Goal: Task Accomplishment & Management: Use online tool/utility

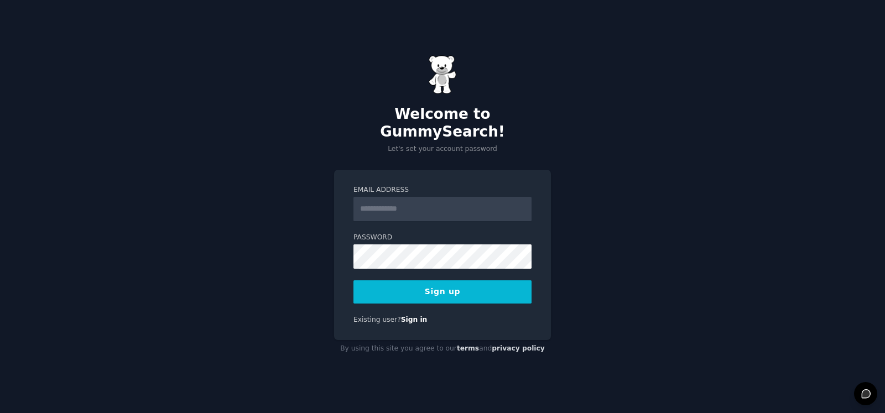
click at [465, 203] on input "Email Address" at bounding box center [443, 209] width 178 height 24
type input "**********"
click at [467, 260] on form "**********" at bounding box center [443, 244] width 178 height 118
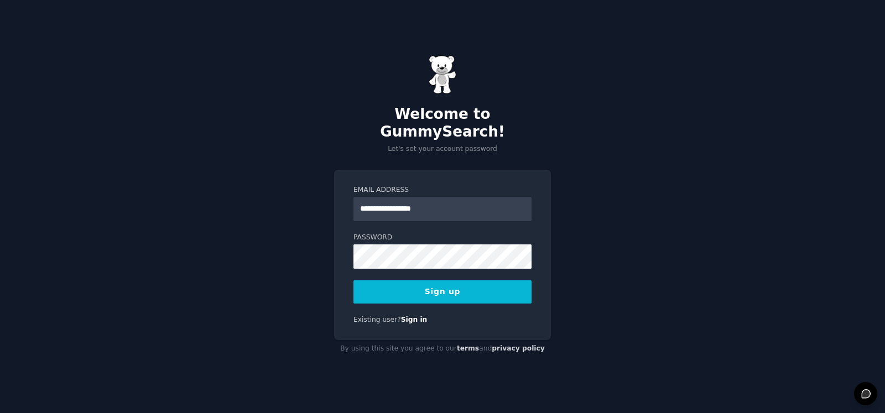
click at [493, 288] on button "Sign up" at bounding box center [443, 292] width 178 height 23
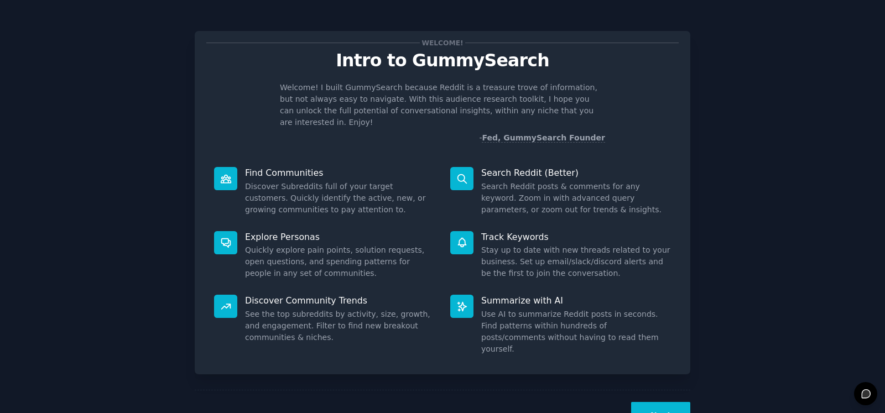
click at [743, 147] on div "Welcome! Intro to GummySearch Welcome! I built GummySearch because Reddit is a …" at bounding box center [442, 228] width 854 height 426
click at [666, 402] on button "Next" at bounding box center [660, 415] width 59 height 27
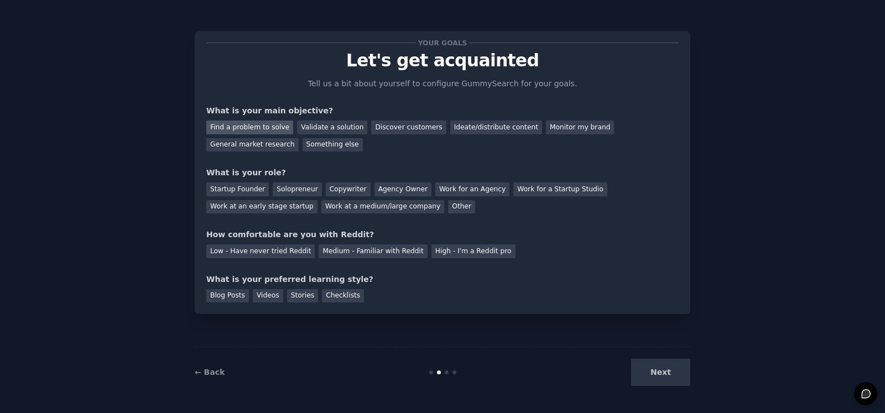
click at [274, 129] on div "Find a problem to solve" at bounding box center [249, 128] width 87 height 14
click at [299, 127] on div "Validate a solution" at bounding box center [332, 128] width 70 height 14
click at [480, 129] on div "Ideate/distribute content" at bounding box center [496, 128] width 92 height 14
click at [242, 191] on div "Startup Founder" at bounding box center [237, 190] width 63 height 14
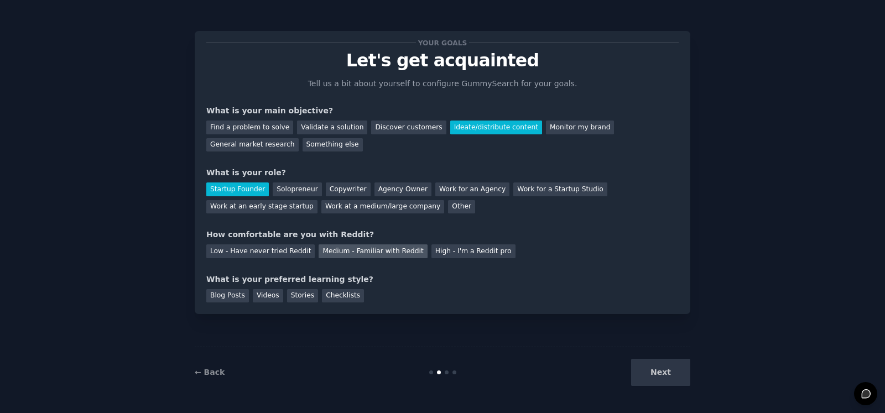
click at [344, 256] on div "Medium - Familiar with Reddit" at bounding box center [373, 252] width 108 height 14
click at [461, 247] on div "High - I'm a Reddit pro" at bounding box center [474, 252] width 84 height 14
click at [400, 256] on div "Medium - Familiar with Reddit" at bounding box center [373, 252] width 108 height 14
click at [345, 294] on div "Checklists" at bounding box center [343, 296] width 42 height 14
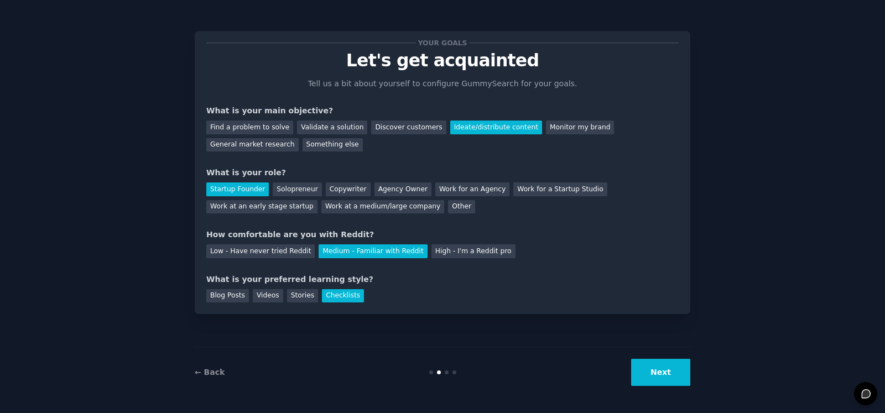
click at [303, 305] on div "Your goals Let's get acquainted Tell us a bit about yourself to configure Gummy…" at bounding box center [443, 172] width 496 height 283
click at [303, 298] on div "Stories" at bounding box center [302, 296] width 31 height 14
click at [328, 296] on div "Checklists" at bounding box center [343, 296] width 42 height 14
click at [656, 369] on button "Next" at bounding box center [660, 372] width 59 height 27
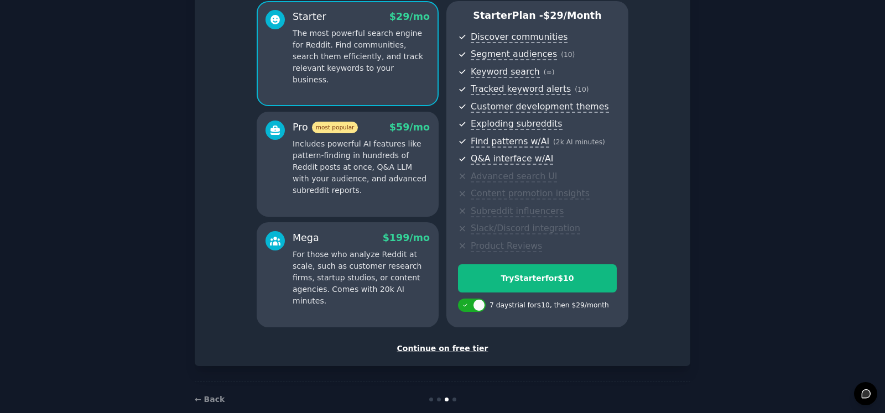
scroll to position [117, 0]
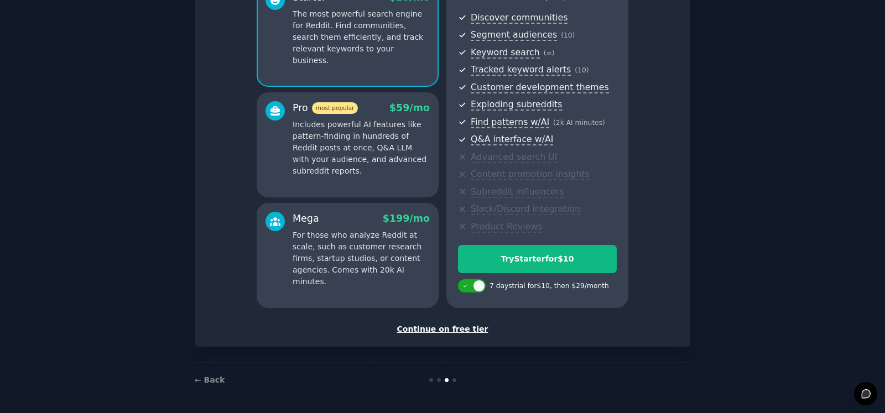
click at [449, 333] on div "Continue on free tier" at bounding box center [442, 330] width 473 height 12
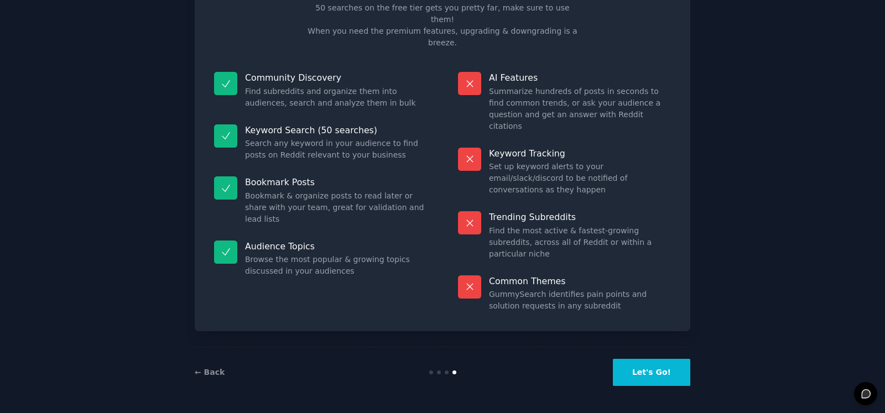
scroll to position [18, 0]
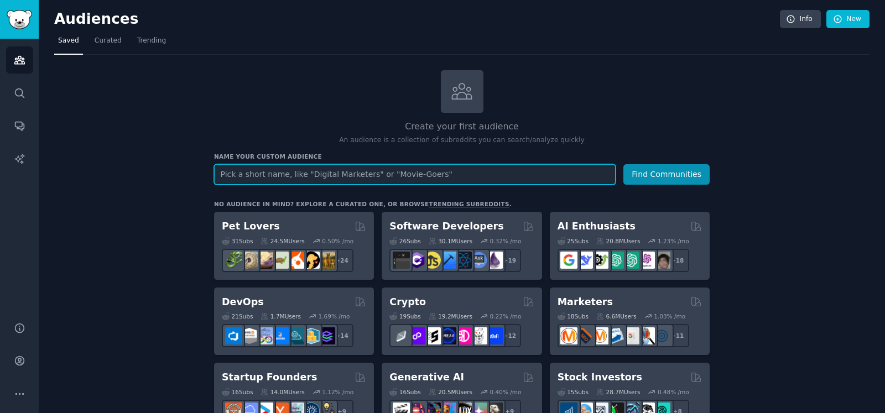
click at [502, 176] on input "text" at bounding box center [415, 174] width 402 height 20
type input "sales calls"
click at [624, 164] on button "Find Communities" at bounding box center [667, 174] width 86 height 20
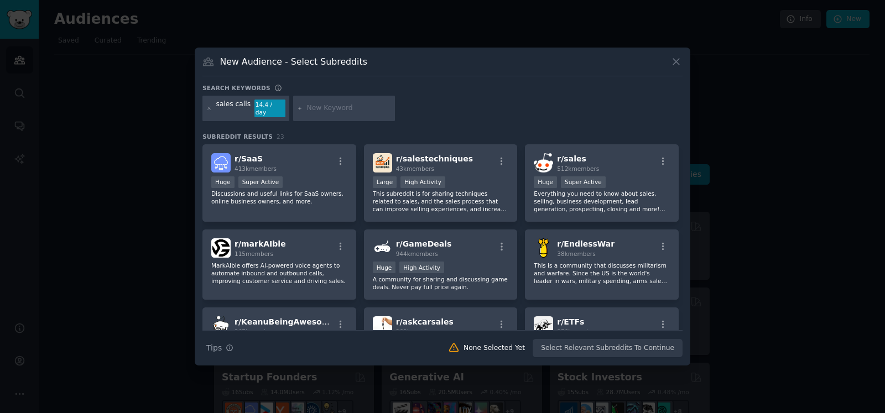
click at [354, 115] on div at bounding box center [344, 108] width 102 height 25
click at [359, 111] on input "text" at bounding box center [349, 108] width 84 height 10
type input "LinkedIn"
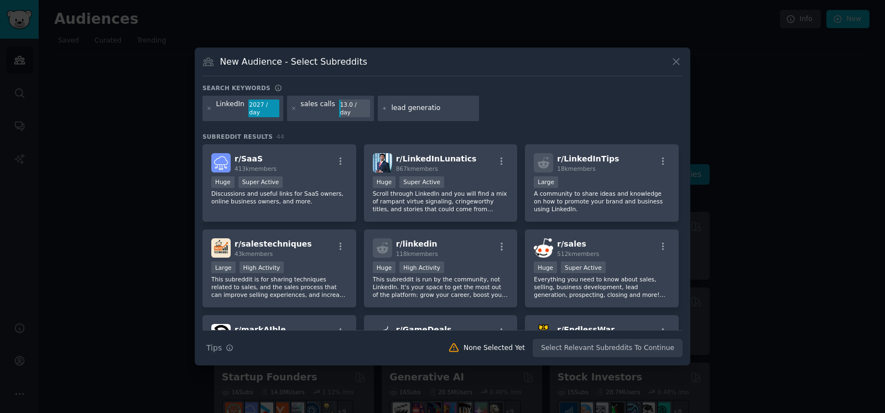
type input "lead generation"
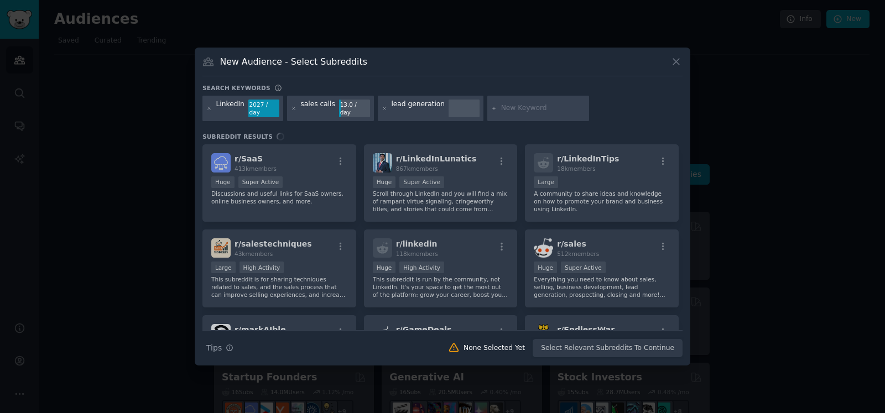
click at [512, 406] on div at bounding box center [442, 206] width 885 height 413
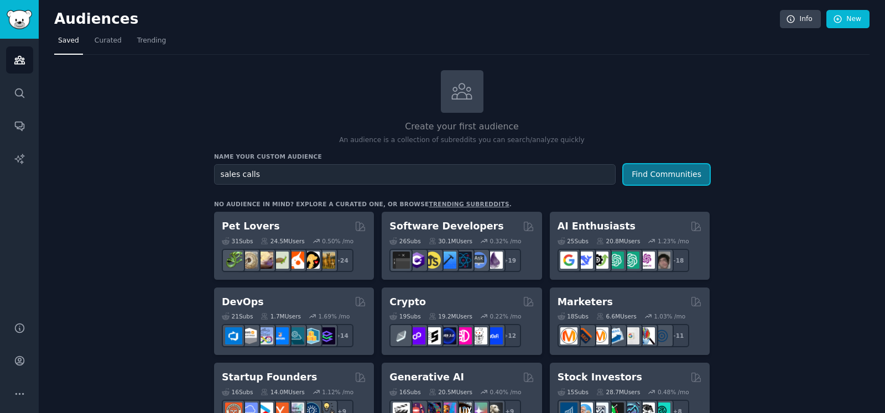
click at [666, 170] on button "Find Communities" at bounding box center [667, 174] width 86 height 20
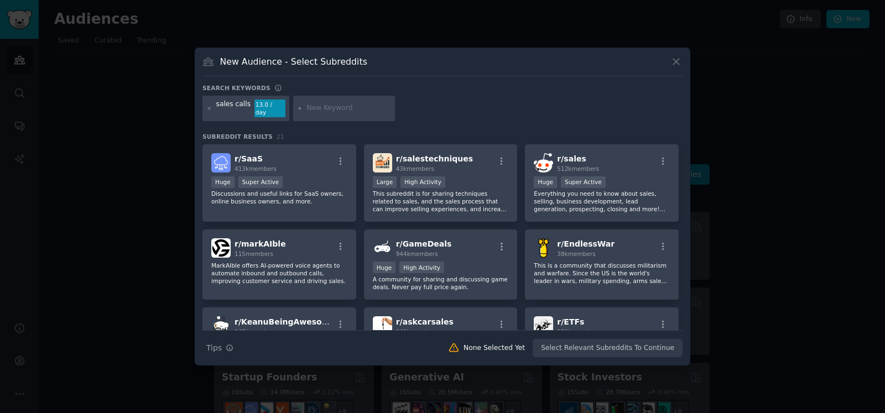
click at [386, 110] on input "text" at bounding box center [349, 108] width 84 height 10
type input "lead generation"
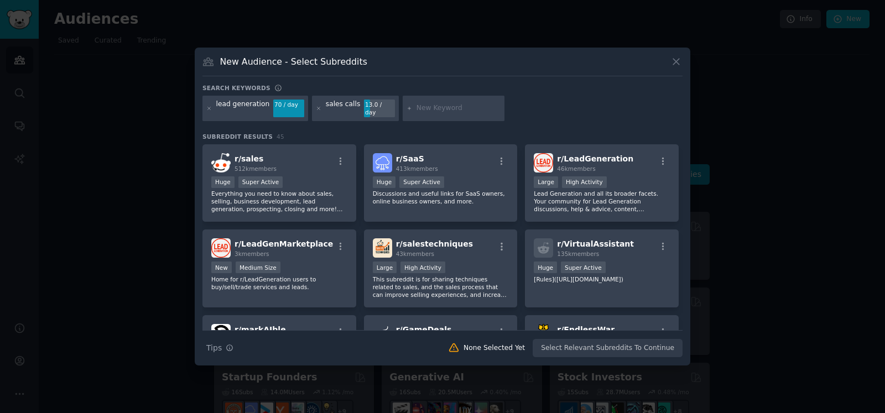
click at [454, 101] on div at bounding box center [454, 108] width 102 height 25
click at [460, 113] on input "text" at bounding box center [459, 108] width 84 height 10
click at [428, 106] on input "text" at bounding box center [459, 108] width 84 height 10
type input "LinkedIn"
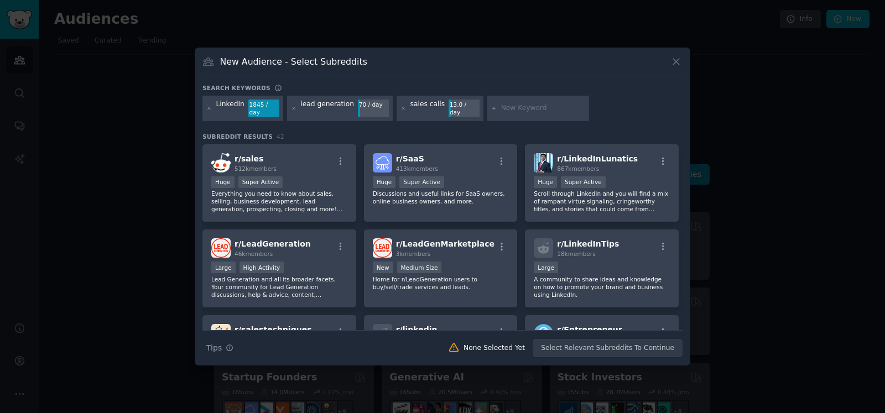
click at [519, 104] on input "text" at bounding box center [543, 108] width 84 height 10
type input "DM selling"
drag, startPoint x: 683, startPoint y: 156, endPoint x: 684, endPoint y: 184, distance: 27.7
click at [684, 184] on div "New Audience - Select Subreddits Search keywords LinkedIn 1845 / day lead gener…" at bounding box center [443, 207] width 496 height 318
click at [519, 107] on input "text" at bounding box center [543, 108] width 84 height 10
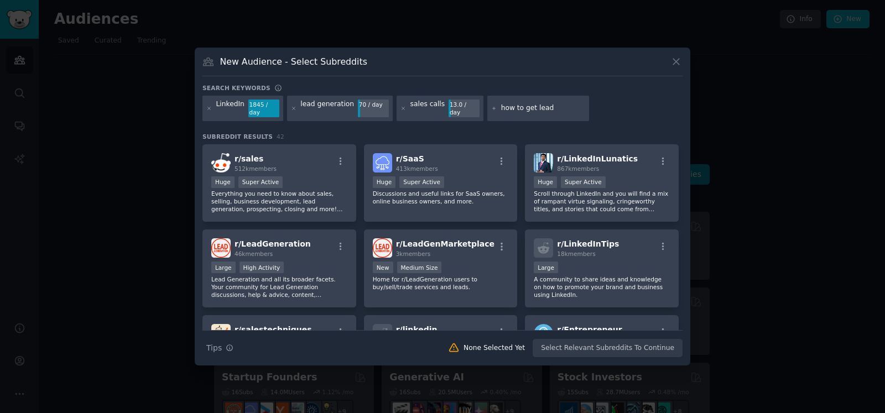
type input "how to get leads"
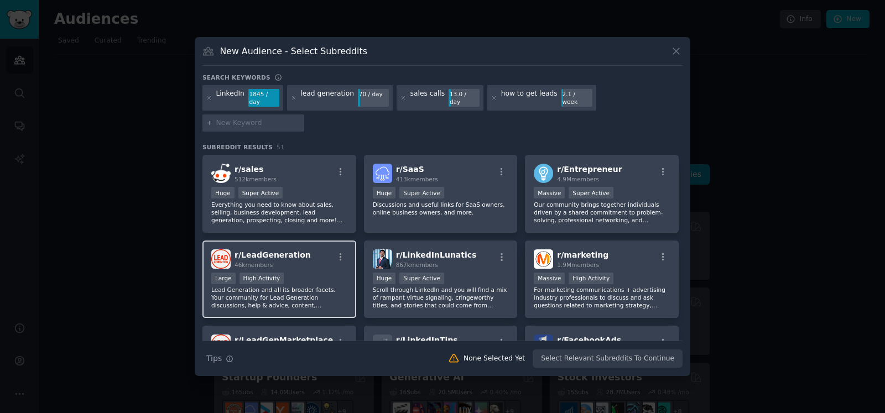
click at [334, 295] on p "Lead Generation and all its broader facets. Your community for Lead Generation …" at bounding box center [279, 297] width 136 height 23
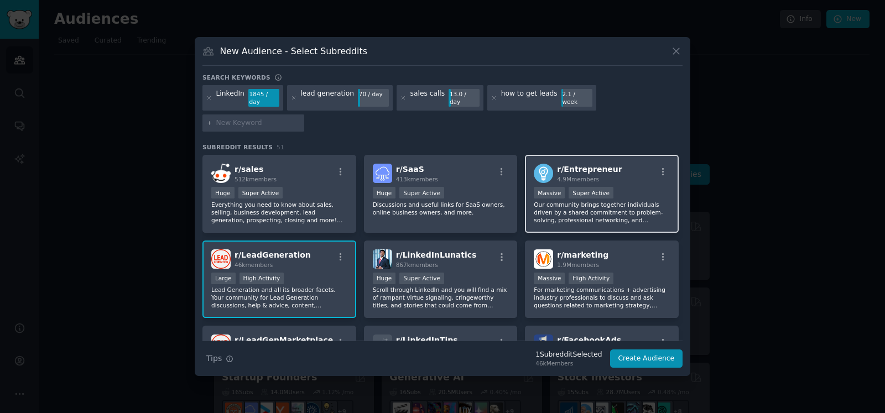
click at [616, 201] on p "Our community brings together individuals driven by a shared commitment to prob…" at bounding box center [602, 212] width 136 height 23
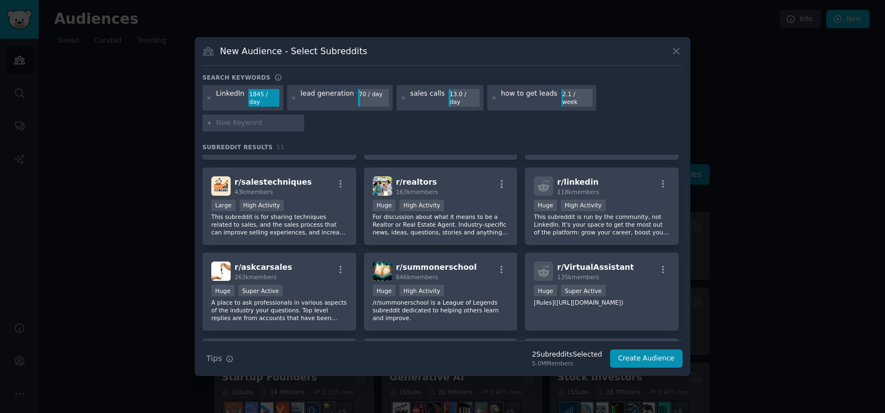
scroll to position [248, 0]
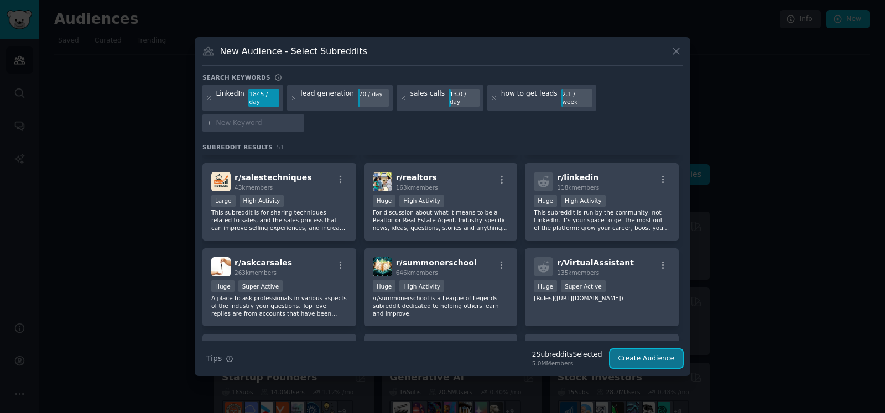
click at [637, 352] on button "Create Audience" at bounding box center [646, 359] width 73 height 19
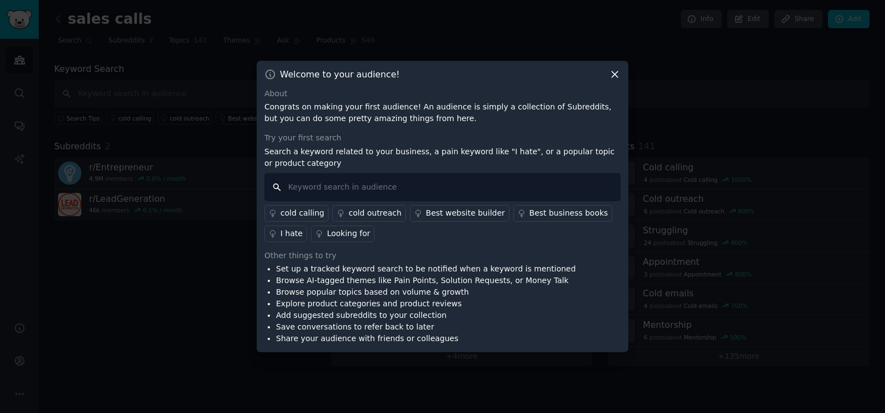
click at [419, 185] on input "text" at bounding box center [443, 187] width 356 height 28
type input "I've tried everything but I get no leads"
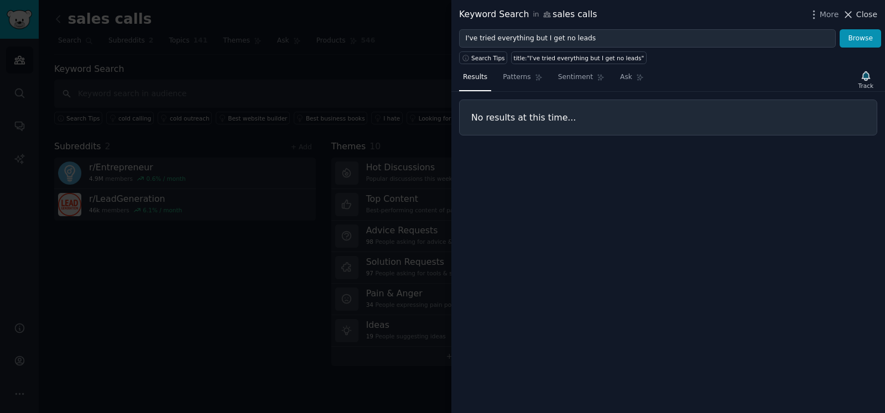
click at [859, 19] on span "Close" at bounding box center [867, 15] width 21 height 12
